Goal: Learn about a topic

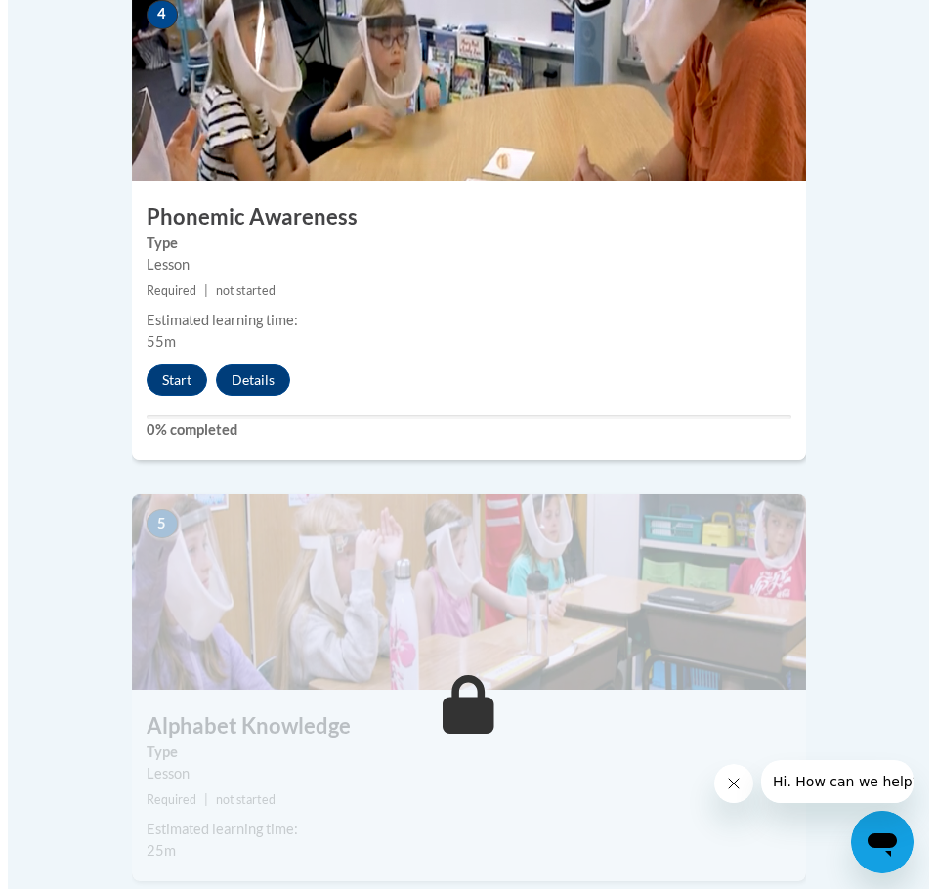
scroll to position [2248, 0]
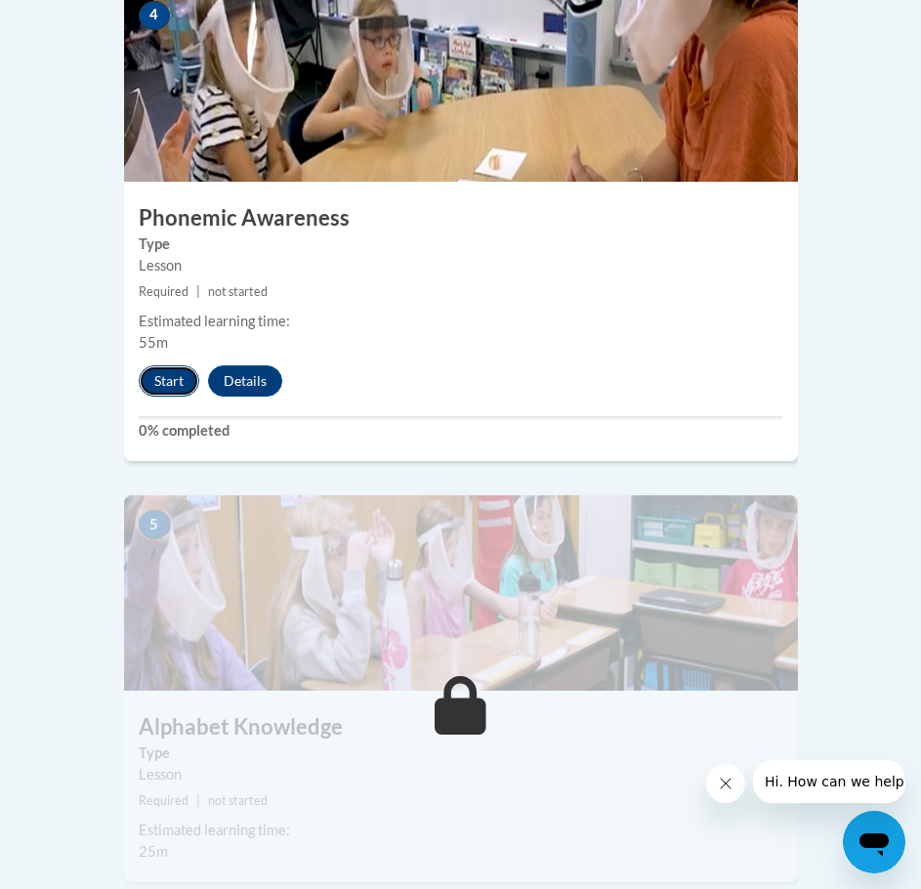
click at [162, 365] on button "Start" at bounding box center [169, 380] width 61 height 31
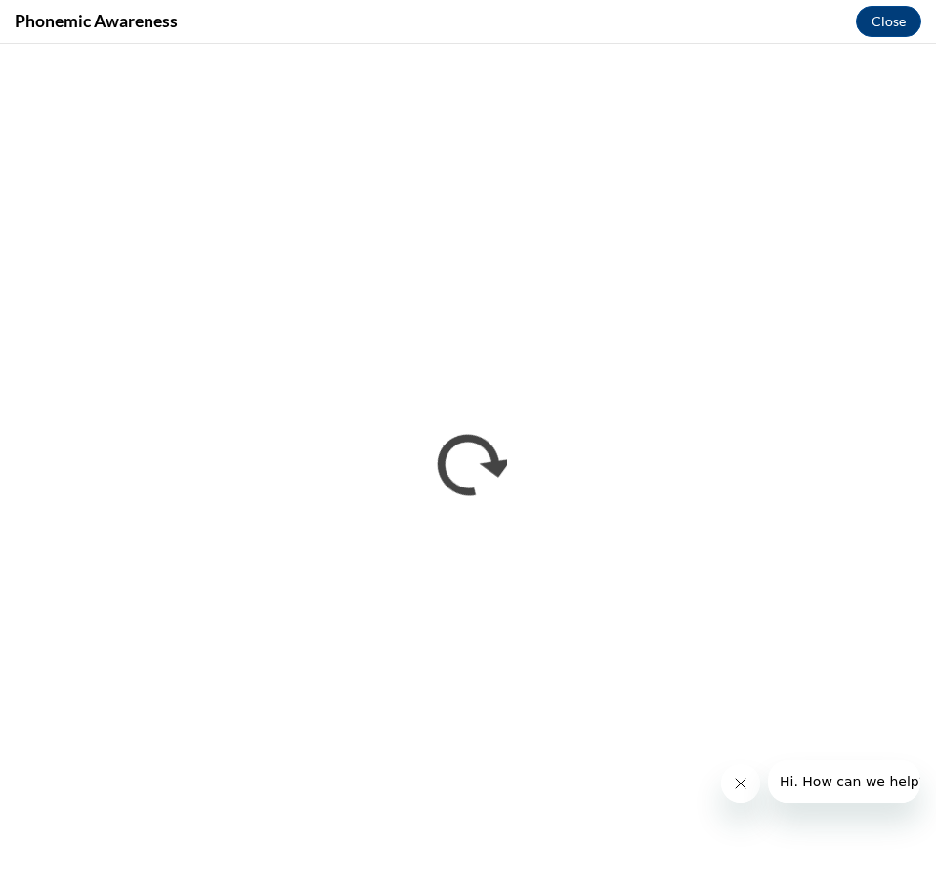
scroll to position [0, 0]
